Goal: Information Seeking & Learning: Learn about a topic

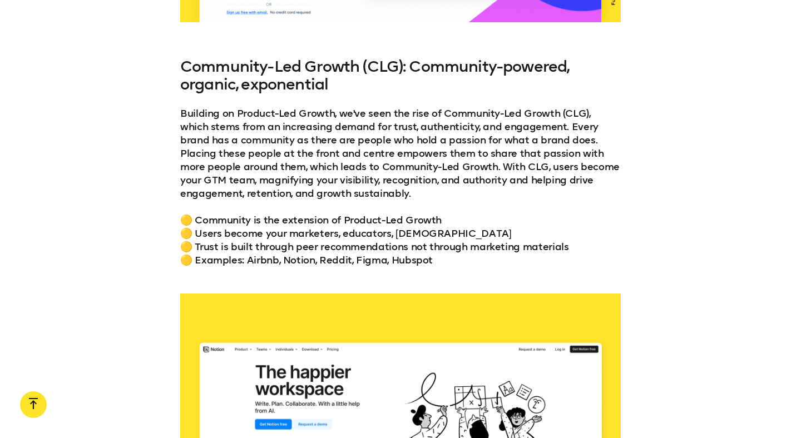
scroll to position [2511, 0]
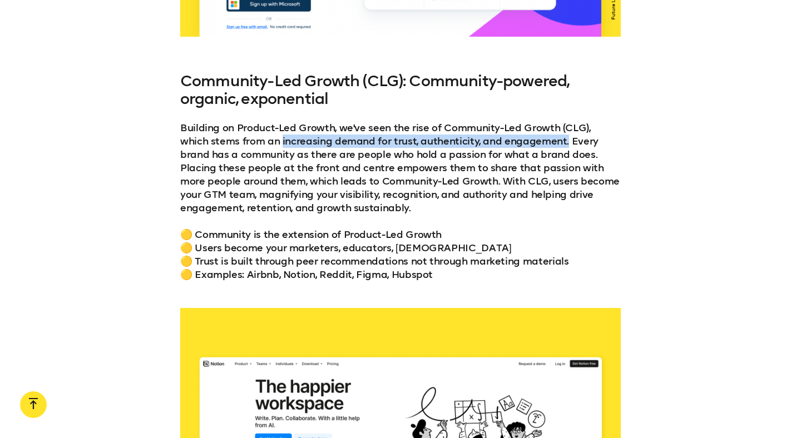
drag, startPoint x: 533, startPoint y: 144, endPoint x: 250, endPoint y: 142, distance: 283.6
click at [250, 142] on p "Building on Product-Led Growth, we've seen the rise of Community-Led Growth (CL…" at bounding box center [400, 201] width 440 height 160
copy p "increasing demand for trust, authenticity, and engagement."
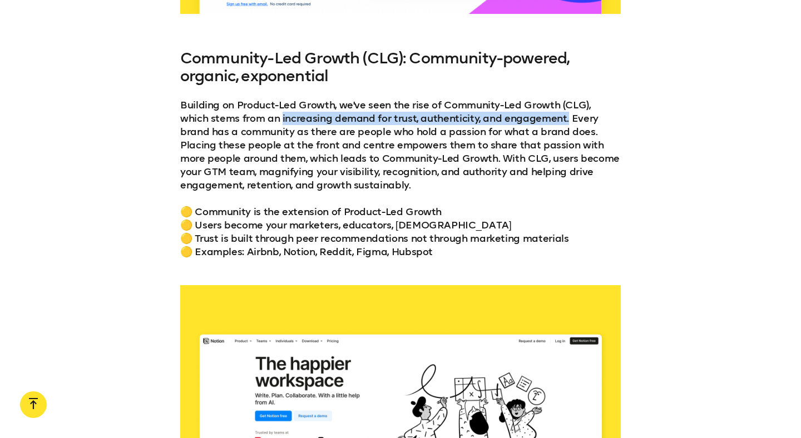
scroll to position [2525, 0]
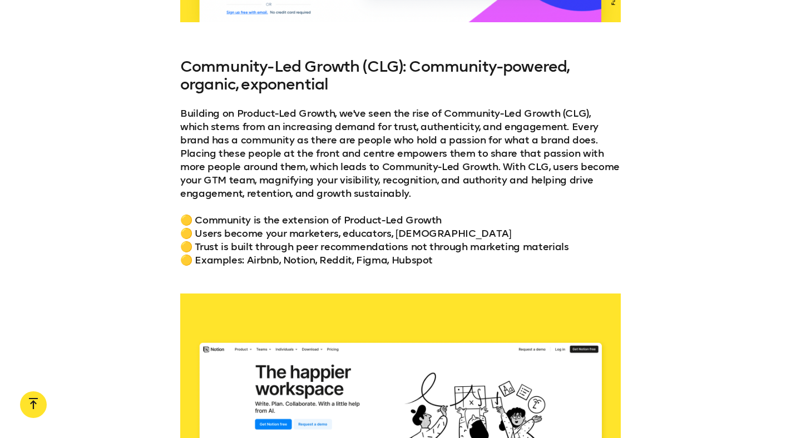
click at [325, 166] on p "Building on Product-Led Growth, we've seen the rise of Community-Led Growth (CL…" at bounding box center [400, 187] width 440 height 160
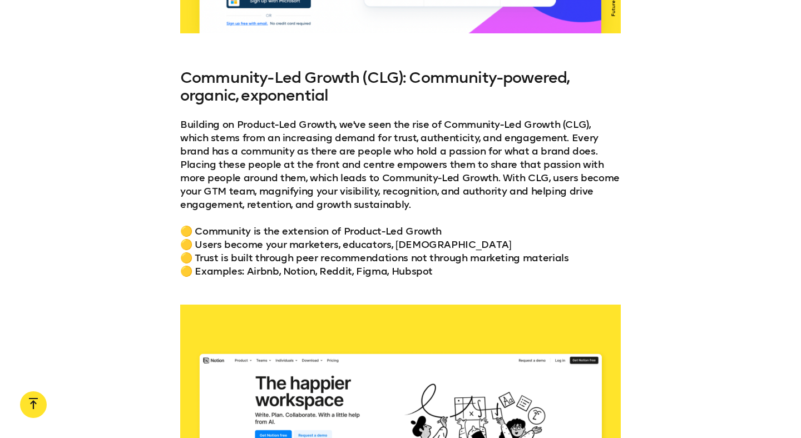
scroll to position [2513, 0]
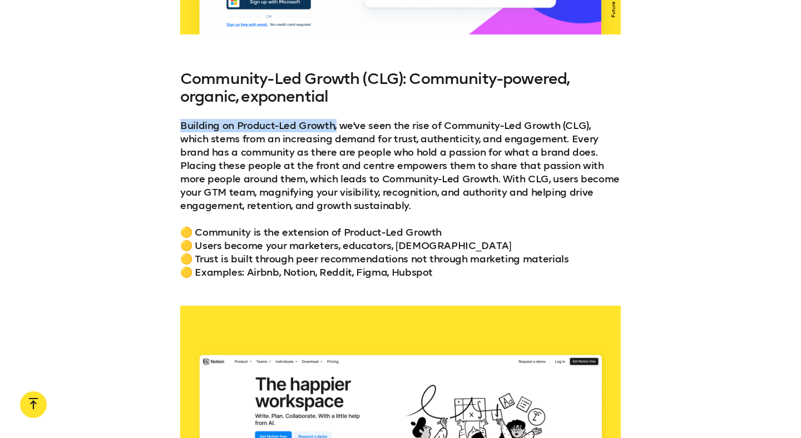
drag, startPoint x: 335, startPoint y: 125, endPoint x: 180, endPoint y: 125, distance: 155.2
click at [180, 125] on p "Building on Product-Led Growth, we've seen the rise of Community-Led Growth (CL…" at bounding box center [400, 199] width 440 height 160
copy p "Building on Product-Led Growth,"
click at [380, 201] on p "Building on Product-Led Growth, we've seen the rise of Community-Led Growth (CL…" at bounding box center [400, 199] width 440 height 160
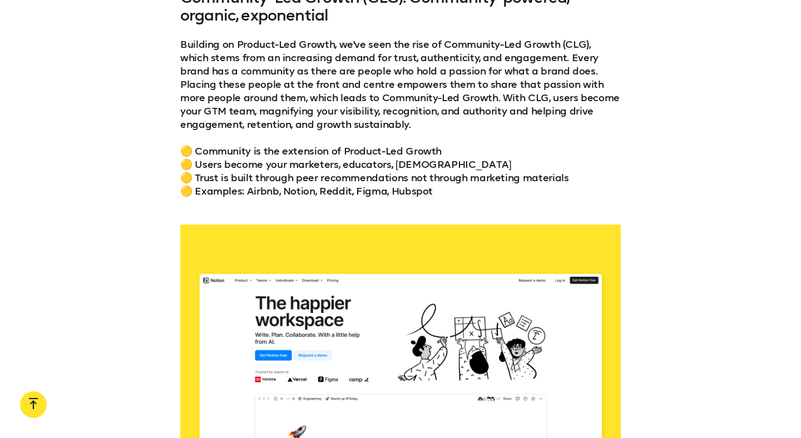
scroll to position [2599, 0]
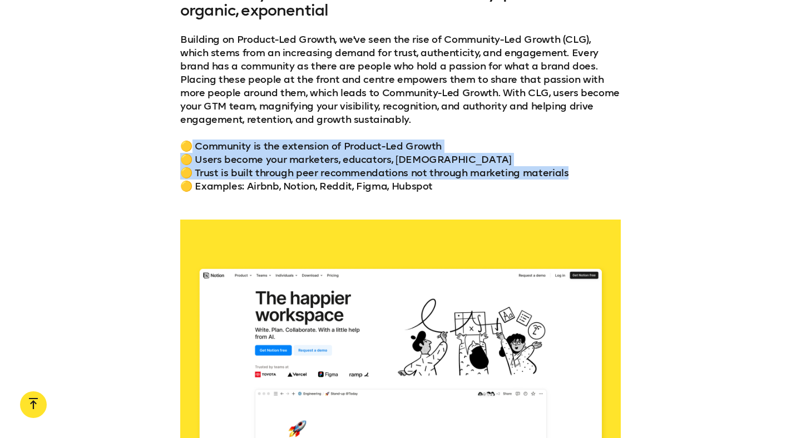
drag, startPoint x: 566, startPoint y: 170, endPoint x: 190, endPoint y: 150, distance: 376.5
click at [190, 150] on p "Building on Product-Led Growth, we've seen the rise of Community-Led Growth (CL…" at bounding box center [400, 113] width 440 height 160
copy p "Community is the extension of Product-Led Growth 🟡 Users become your marketers,…"
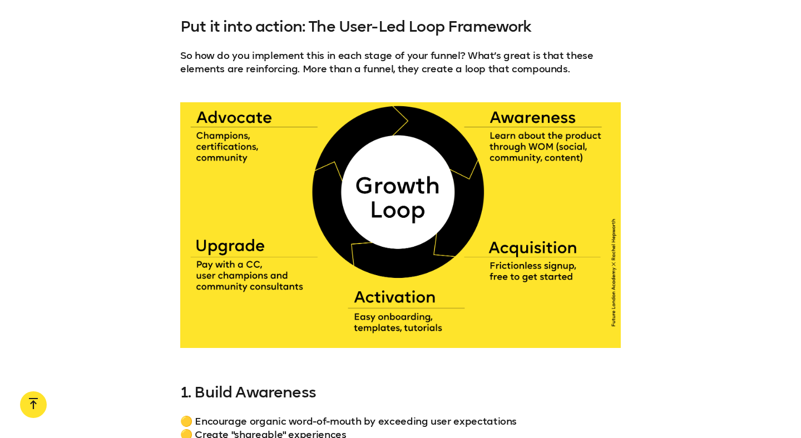
scroll to position [5074, 0]
